Goal: Task Accomplishment & Management: Manage account settings

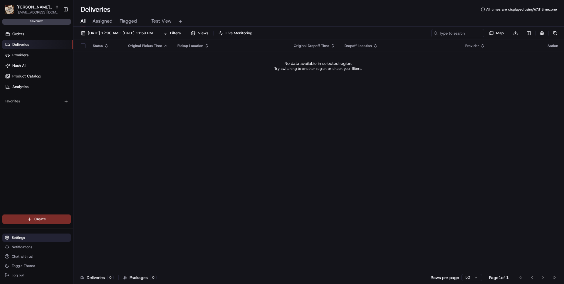
click at [16, 237] on span "Settings" at bounding box center [18, 238] width 13 height 5
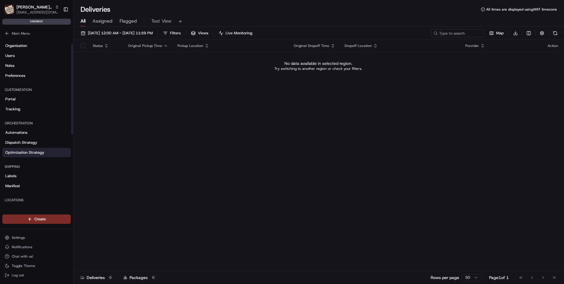
scroll to position [141, 0]
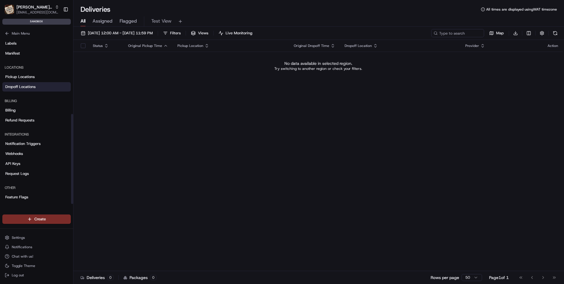
click at [16, 86] on span "Dropoff Locations" at bounding box center [20, 86] width 30 height 5
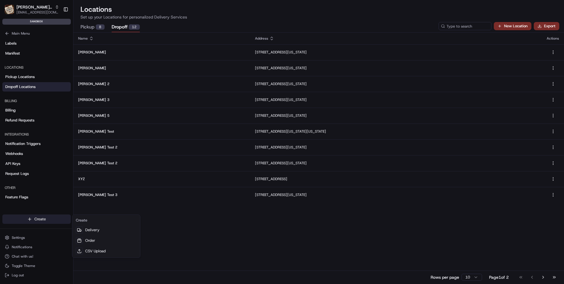
click at [41, 220] on html "[PERSON_NAME]'s Bistro [EMAIL_ADDRESS][DOMAIN_NAME] Toggle Sidebar sandbox Orde…" at bounding box center [282, 142] width 564 height 284
click at [94, 231] on link "Delivery" at bounding box center [106, 230] width 66 height 11
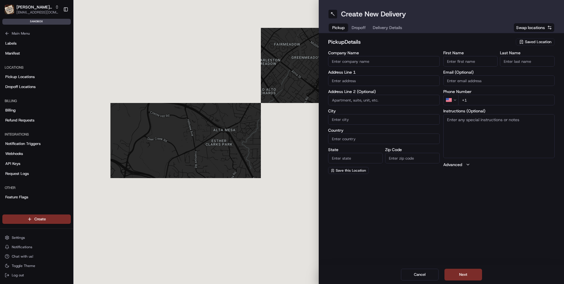
click at [360, 30] on span "Dropoff" at bounding box center [359, 28] width 14 height 6
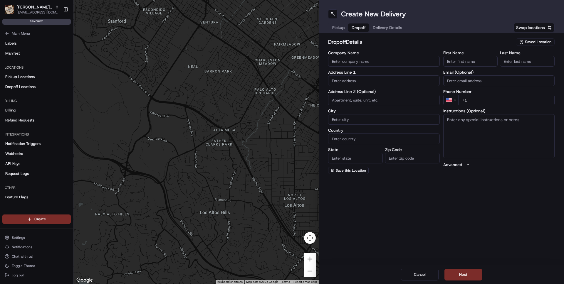
click at [531, 43] on span "Saved Location" at bounding box center [538, 41] width 26 height 5
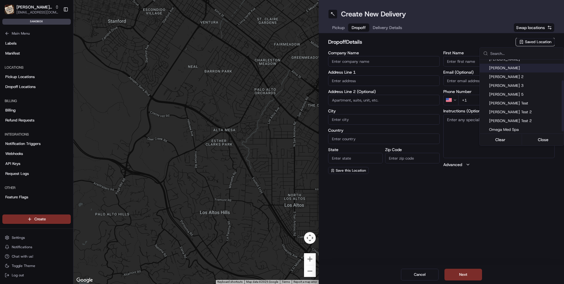
scroll to position [32, 0]
click at [512, 139] on button "Clear" at bounding box center [500, 140] width 40 height 8
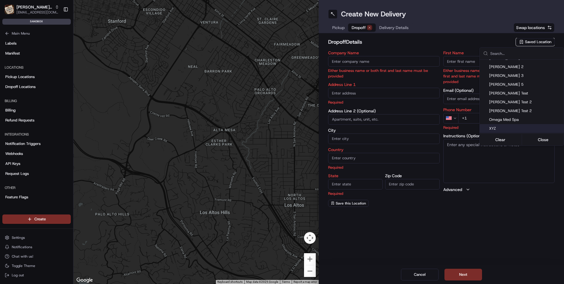
click at [420, 276] on html "[PERSON_NAME]'s Bistro [EMAIL_ADDRESS][DOMAIN_NAME] Toggle Sidebar sandbox Orde…" at bounding box center [282, 142] width 564 height 284
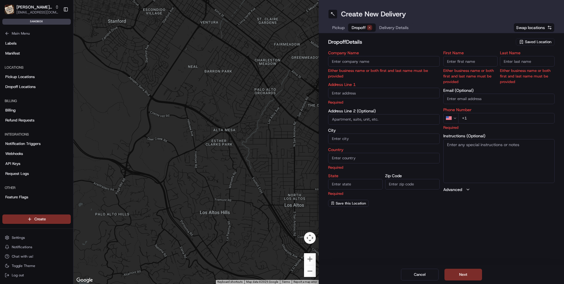
click at [429, 268] on div "Cancel Next" at bounding box center [441, 275] width 245 height 19
click at [423, 274] on button "Cancel" at bounding box center [420, 275] width 38 height 12
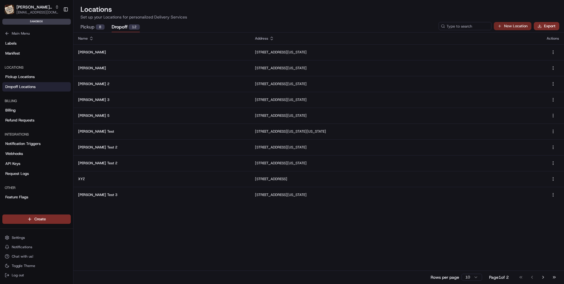
click at [510, 27] on button "New Location" at bounding box center [513, 26] width 38 height 8
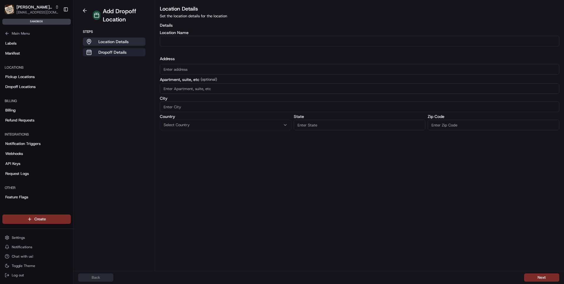
click at [110, 52] on p "Dropoff Details" at bounding box center [112, 52] width 28 height 6
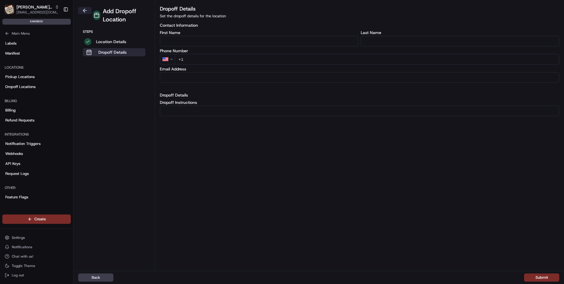
click at [86, 10] on button at bounding box center [85, 10] width 14 height 7
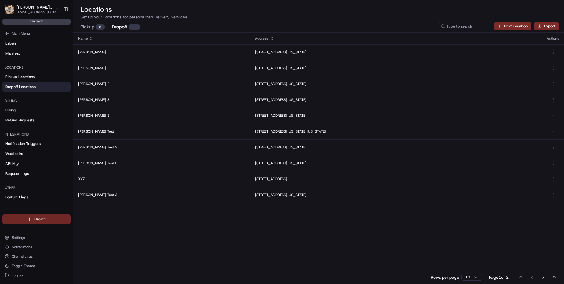
click at [32, 218] on html "[PERSON_NAME]'s Bistro [EMAIL_ADDRESS][DOMAIN_NAME] Toggle Sidebar sandbox Orde…" at bounding box center [282, 142] width 564 height 284
click at [91, 240] on link "Order" at bounding box center [106, 241] width 66 height 11
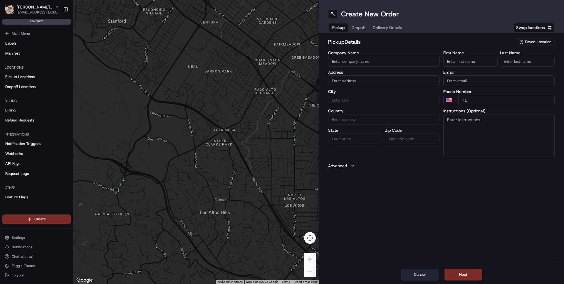
click at [410, 275] on button "Cancel" at bounding box center [420, 275] width 38 height 12
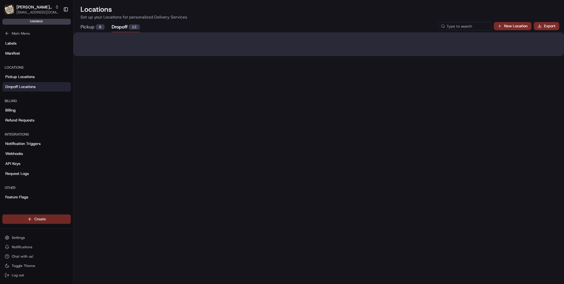
click at [45, 221] on html "[PERSON_NAME]'s Bistro [EMAIL_ADDRESS][DOMAIN_NAME] Toggle Sidebar sandbox Orde…" at bounding box center [282, 142] width 564 height 284
click at [95, 252] on link "CSV Upload" at bounding box center [106, 251] width 66 height 11
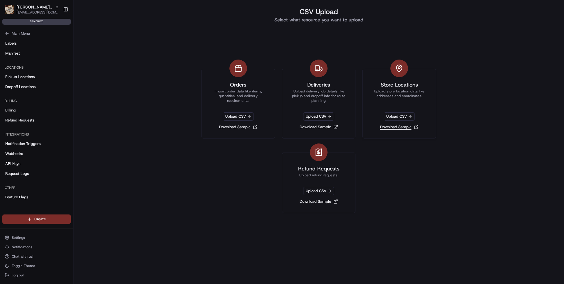
click at [417, 127] on link "Download Sample" at bounding box center [399, 127] width 43 height 8
click at [406, 115] on span "Upload CSV" at bounding box center [399, 116] width 31 height 8
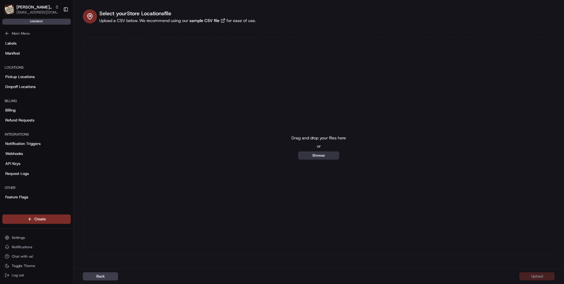
click at [325, 158] on button "Browse" at bounding box center [318, 156] width 41 height 8
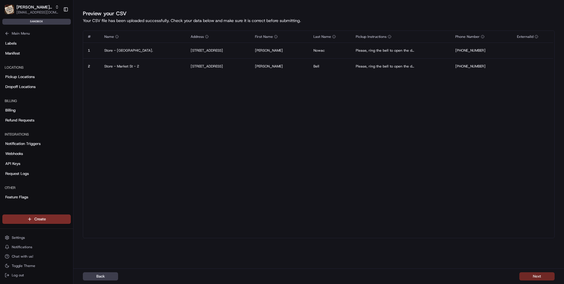
click at [535, 276] on button "Next" at bounding box center [536, 277] width 35 height 8
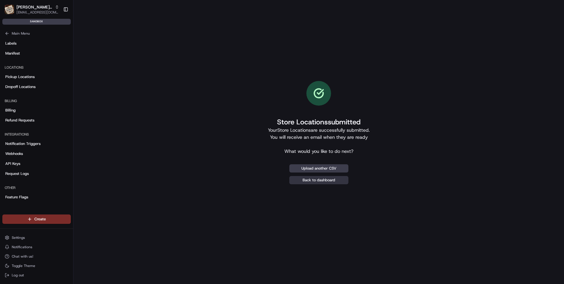
click at [321, 181] on link "Back to dashboard" at bounding box center [318, 180] width 59 height 8
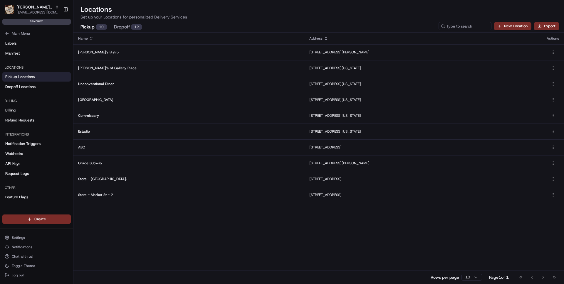
click at [123, 27] on button "Dropoff 12" at bounding box center [128, 27] width 28 height 10
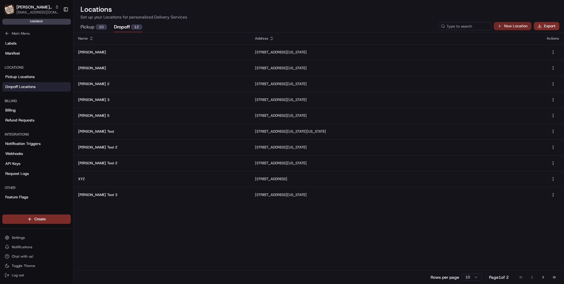
click at [512, 26] on button "New Location" at bounding box center [513, 26] width 38 height 8
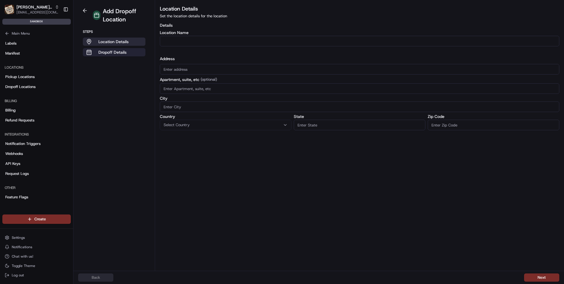
click at [115, 52] on p "Dropoff Details" at bounding box center [112, 52] width 28 height 6
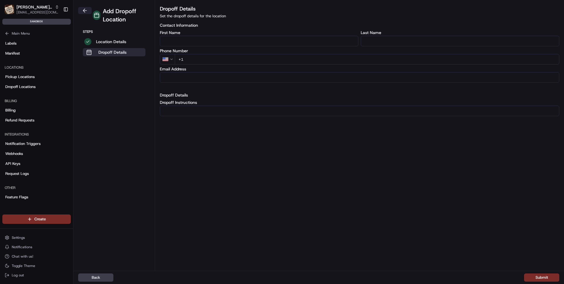
click at [85, 10] on button at bounding box center [85, 10] width 14 height 7
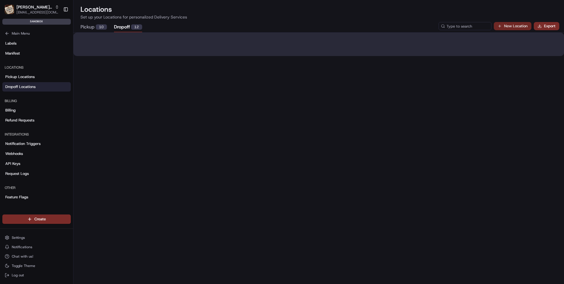
click at [512, 24] on button "New Location" at bounding box center [513, 26] width 38 height 8
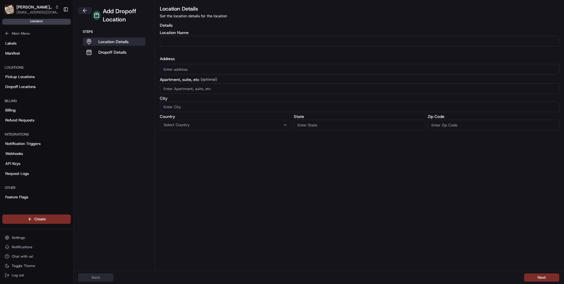
click at [85, 9] on button at bounding box center [85, 10] width 14 height 7
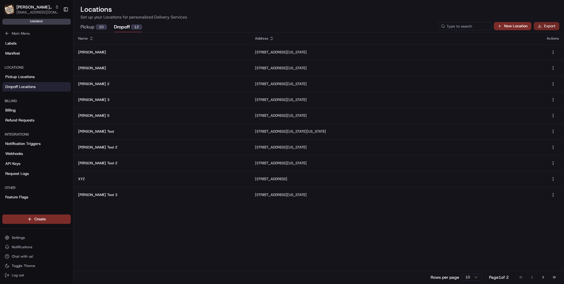
click at [543, 28] on button "Export" at bounding box center [547, 26] width 26 height 8
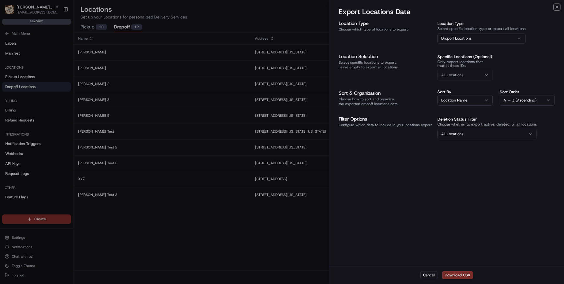
click at [491, 40] on button "Dropoff Locations" at bounding box center [481, 38] width 88 height 11
click at [431, 274] on button "Cancel" at bounding box center [428, 275] width 17 height 8
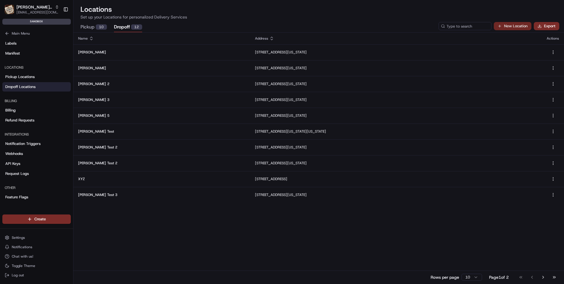
click at [509, 25] on button "New Location" at bounding box center [513, 26] width 38 height 8
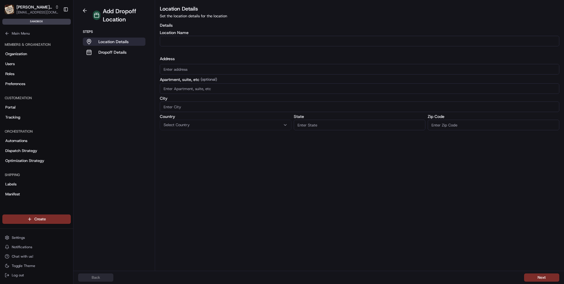
scroll to position [141, 0]
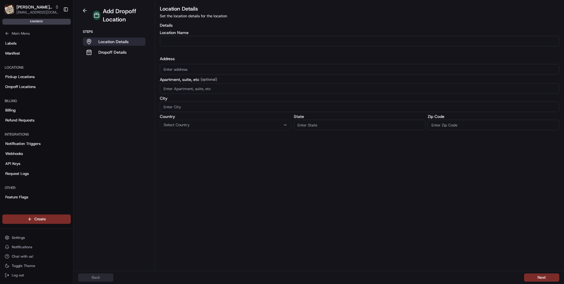
click at [97, 278] on div "Back Next" at bounding box center [318, 278] width 481 height 8
click at [95, 278] on div "Back Next" at bounding box center [318, 278] width 481 height 8
click at [91, 278] on div "Back Next" at bounding box center [318, 278] width 481 height 8
click at [99, 279] on div "Back Next" at bounding box center [318, 278] width 481 height 8
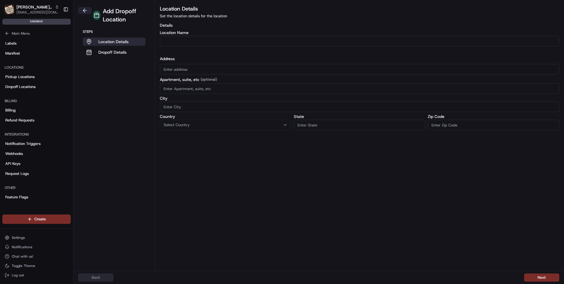
click at [86, 11] on button at bounding box center [85, 10] width 14 height 7
